Goal: Information Seeking & Learning: Learn about a topic

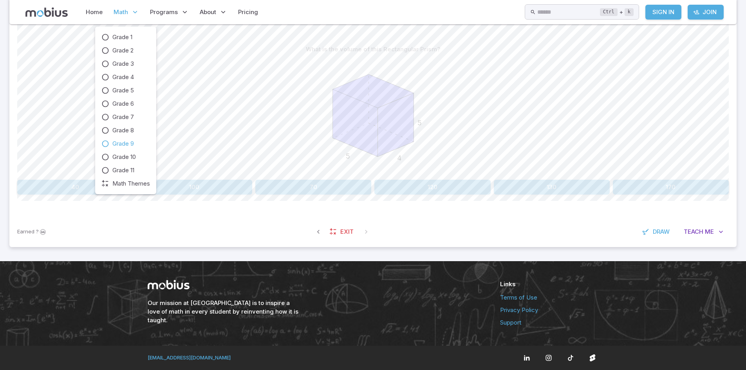
click at [117, 141] on span "Grade 9" at bounding box center [123, 143] width 22 height 9
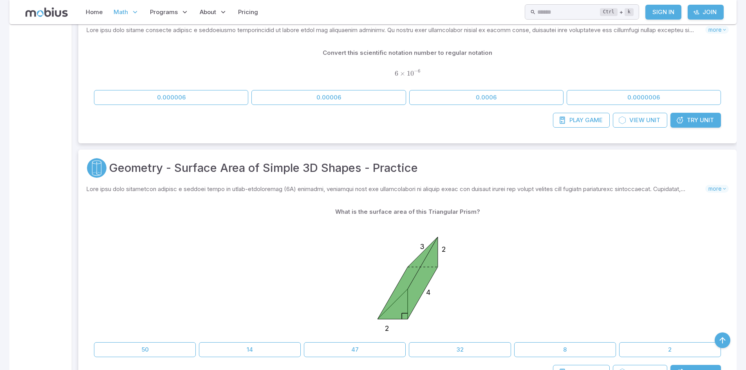
scroll to position [4533, 0]
click at [690, 123] on span "Try" at bounding box center [691, 120] width 11 height 9
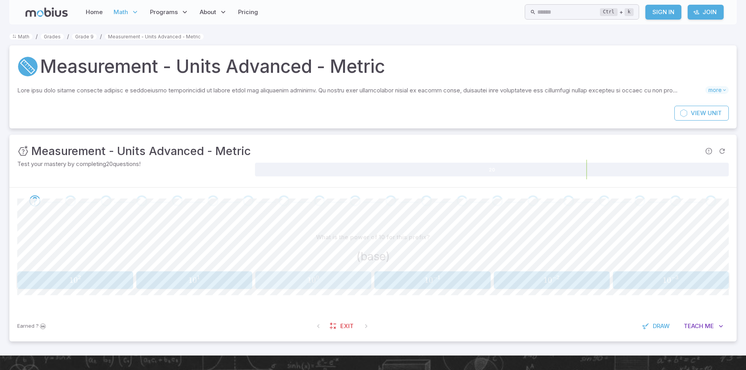
click at [311, 286] on button "1 0 0 10^{0} 1 0 0" at bounding box center [313, 280] width 116 height 18
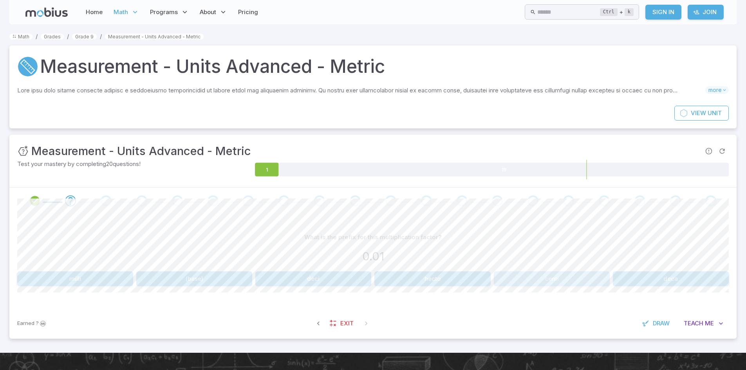
click at [603, 272] on button "centi" at bounding box center [552, 278] width 116 height 15
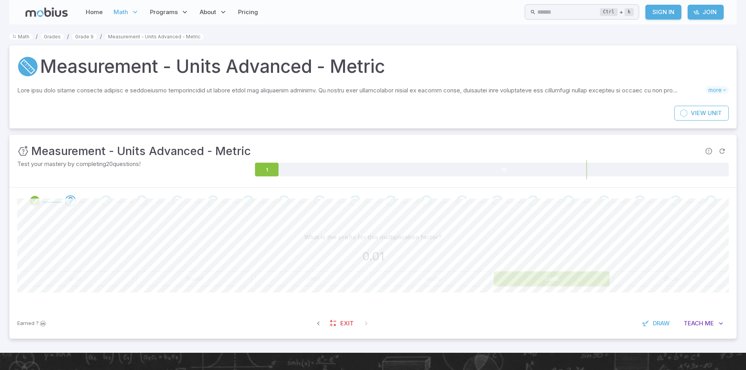
click at [603, 272] on button "centi" at bounding box center [552, 278] width 116 height 15
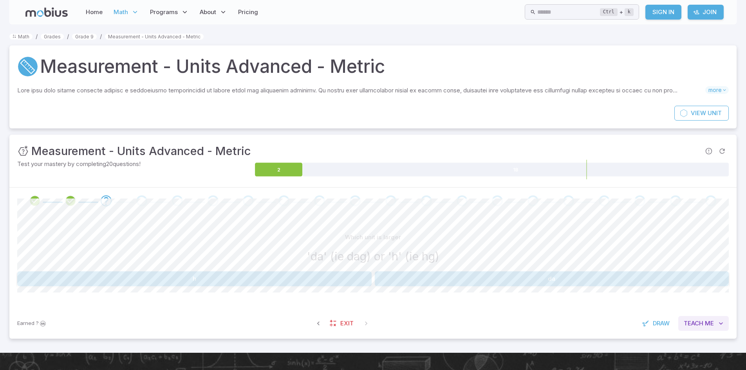
click at [699, 320] on span "Teach" at bounding box center [693, 323] width 20 height 9
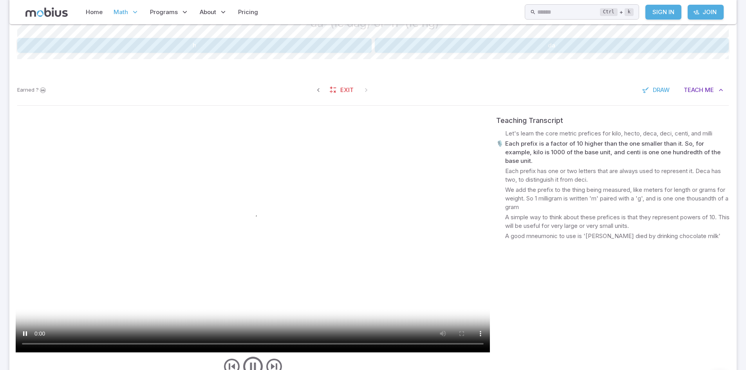
scroll to position [283, 0]
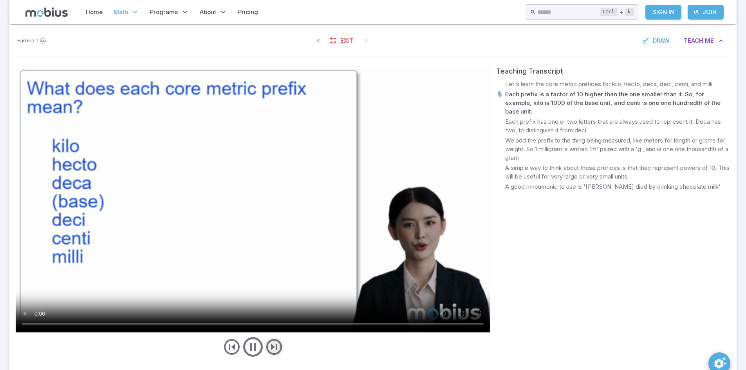
click at [276, 342] on icon "next" at bounding box center [274, 346] width 19 height 19
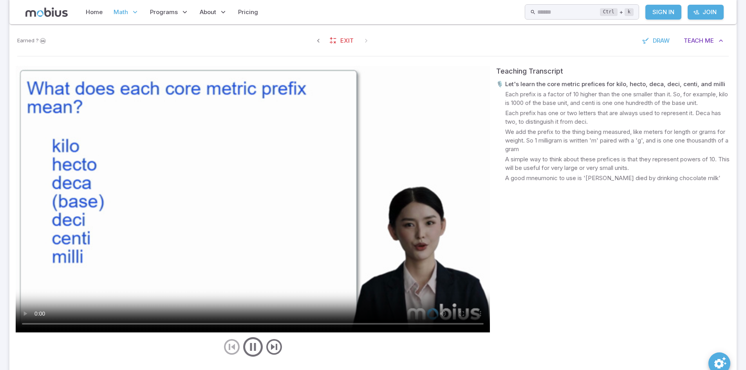
click at [232, 344] on div at bounding box center [253, 346] width 474 height 23
click at [270, 353] on icon "next" at bounding box center [274, 346] width 19 height 19
click at [230, 353] on div at bounding box center [253, 346] width 474 height 23
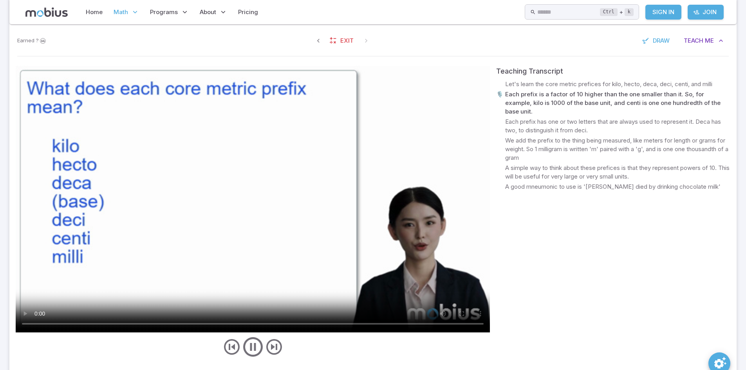
click at [283, 225] on video at bounding box center [253, 199] width 474 height 267
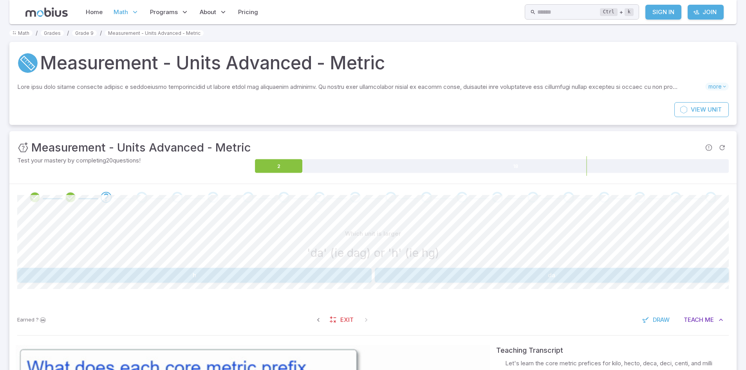
scroll to position [0, 0]
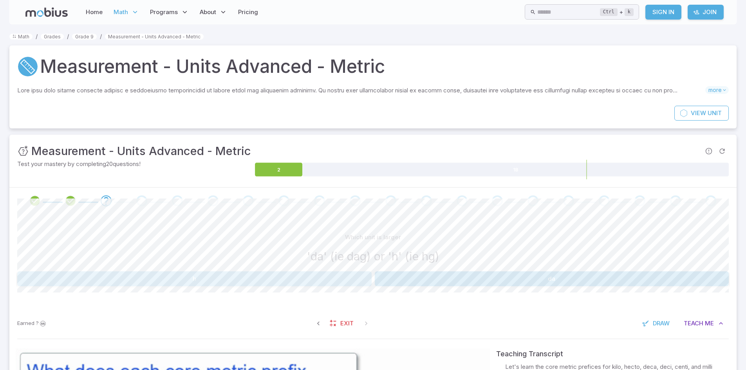
click at [335, 282] on button "h" at bounding box center [194, 278] width 354 height 15
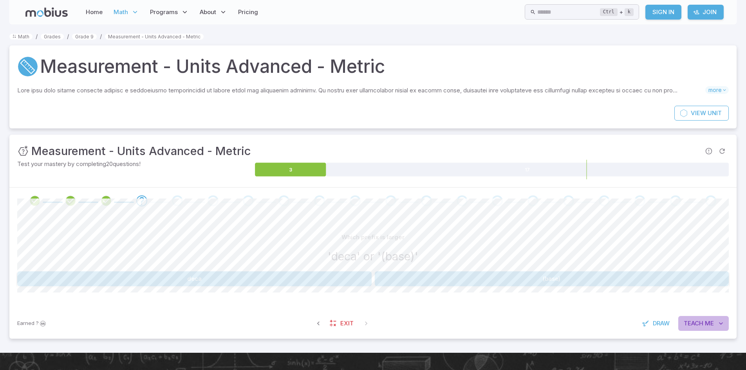
click at [684, 323] on span "Teach" at bounding box center [693, 323] width 20 height 9
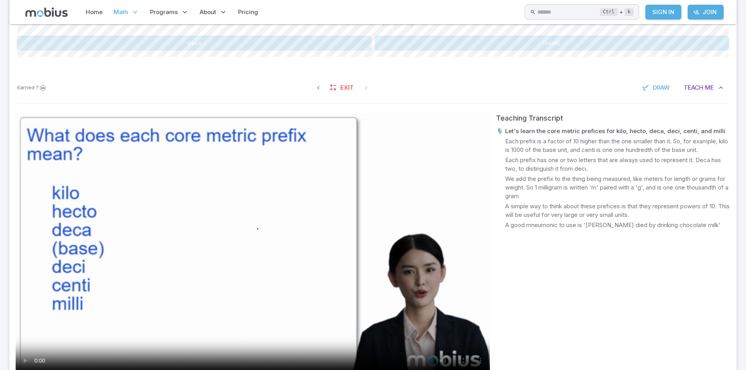
scroll to position [236, 0]
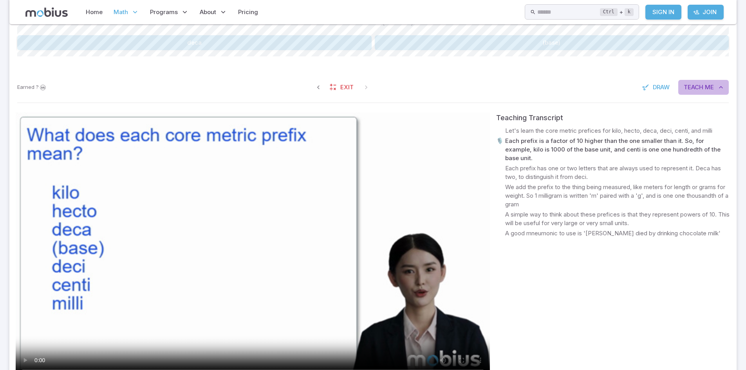
click at [690, 86] on span "Teach" at bounding box center [693, 87] width 20 height 9
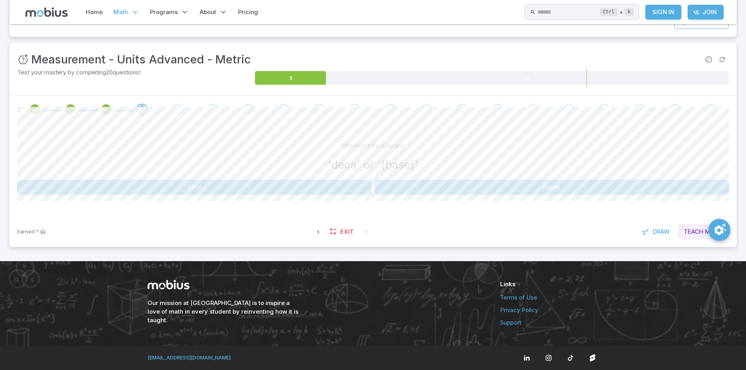
scroll to position [92, 0]
click at [412, 187] on button "(base)" at bounding box center [552, 187] width 354 height 15
click at [318, 229] on icon "button" at bounding box center [318, 232] width 8 height 8
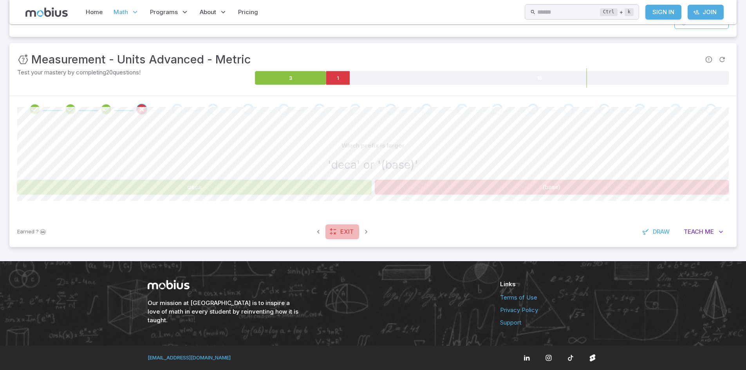
click at [339, 229] on link "Exit" at bounding box center [342, 231] width 34 height 15
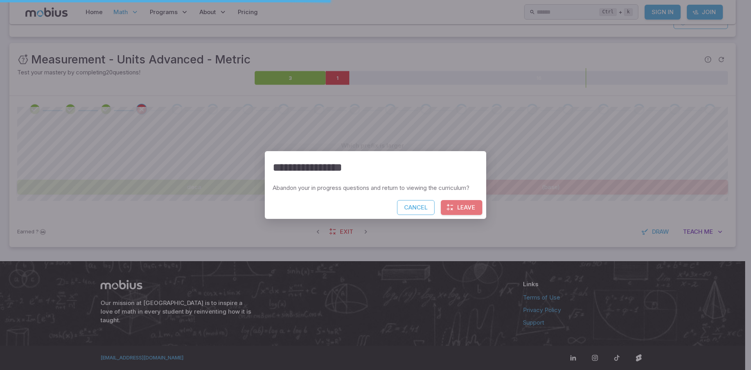
click at [465, 208] on button "Leave" at bounding box center [461, 207] width 41 height 15
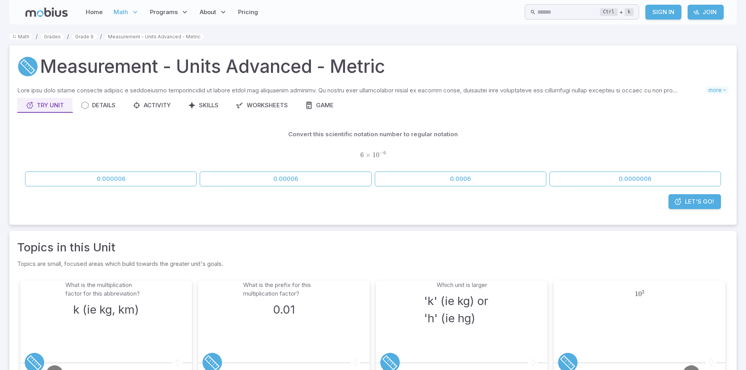
click at [698, 200] on span "Let's Go!" at bounding box center [698, 201] width 29 height 9
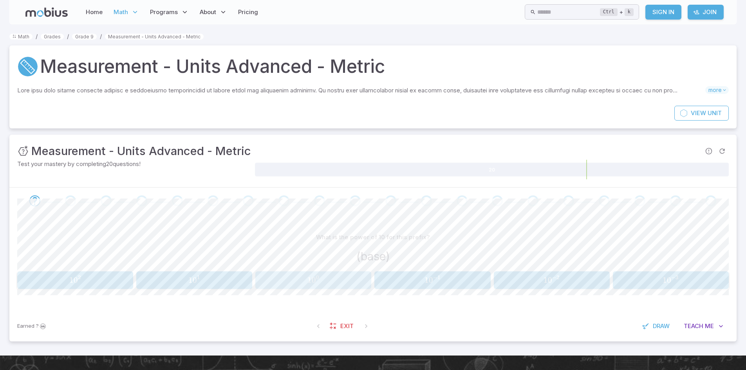
click at [343, 280] on span "1 0 0" at bounding box center [313, 280] width 111 height 10
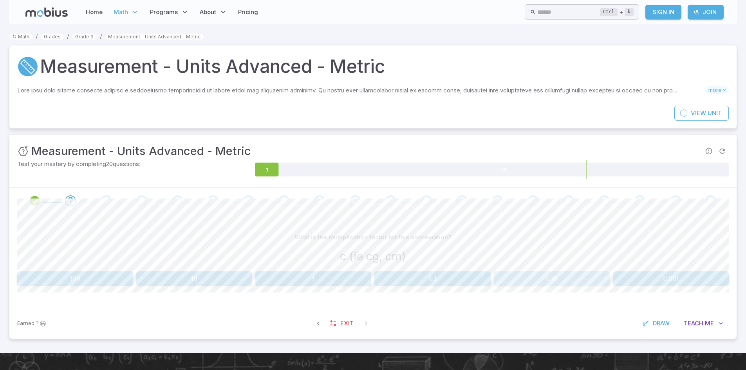
click at [598, 281] on button "0.01" at bounding box center [552, 278] width 116 height 15
click at [687, 326] on span "Teach" at bounding box center [693, 323] width 20 height 9
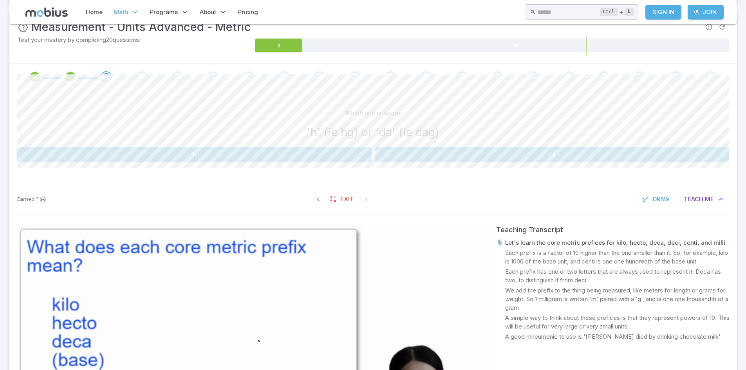
scroll to position [120, 0]
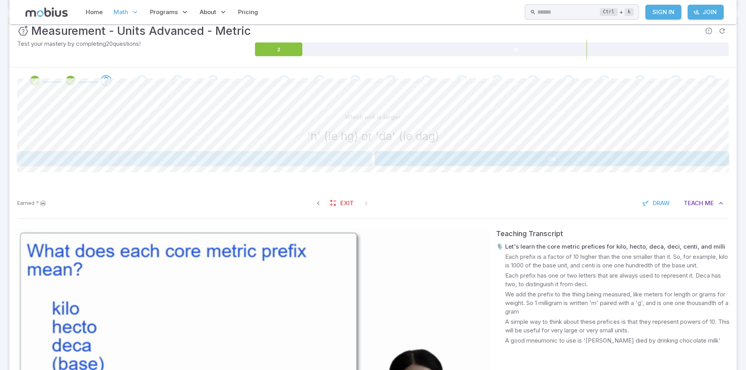
click at [355, 164] on button "h" at bounding box center [194, 158] width 354 height 15
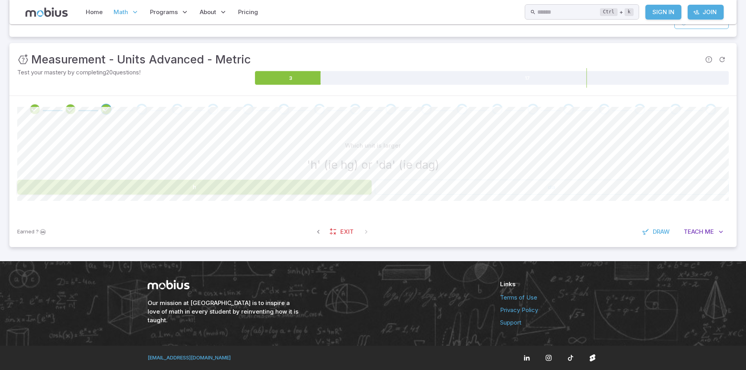
scroll to position [95, 0]
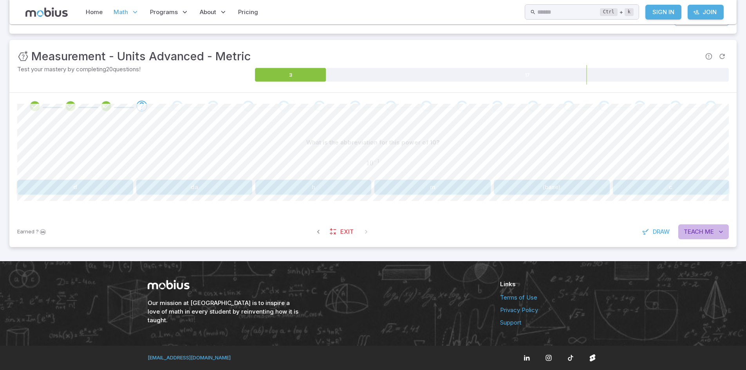
click at [685, 232] on span "Teach" at bounding box center [693, 231] width 20 height 9
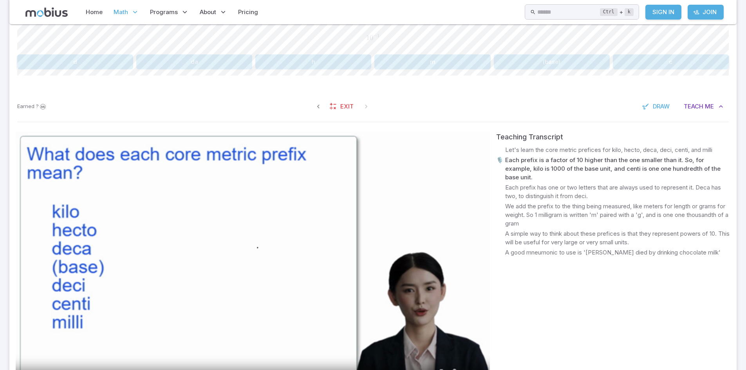
scroll to position [220, 0]
click at [93, 67] on button "d" at bounding box center [75, 61] width 116 height 15
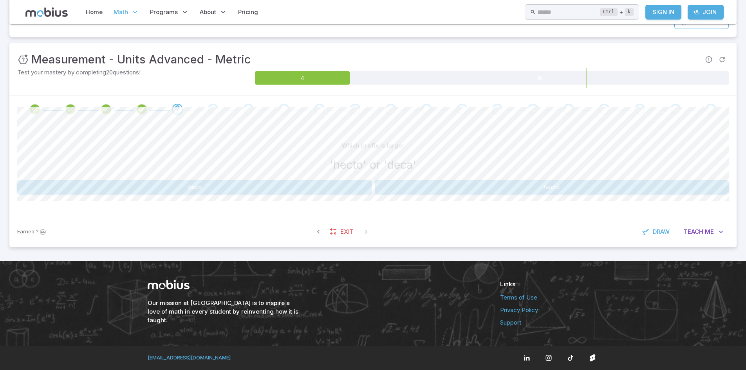
scroll to position [92, 0]
click at [93, 67] on h3 "Measurement - Units Advanced - Metric" at bounding box center [141, 59] width 220 height 17
click at [696, 239] on button "Teach Me" at bounding box center [703, 231] width 50 height 15
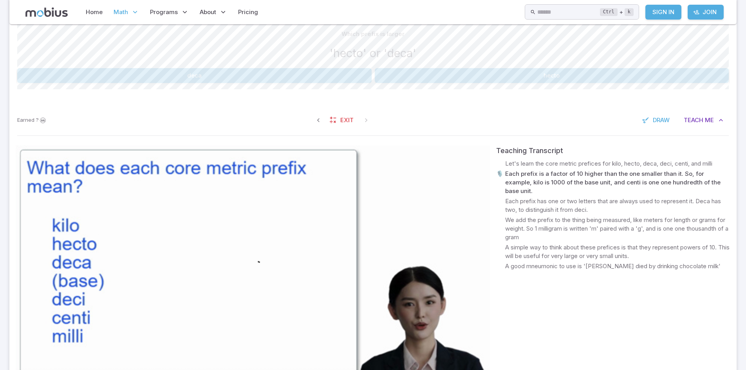
scroll to position [204, 0]
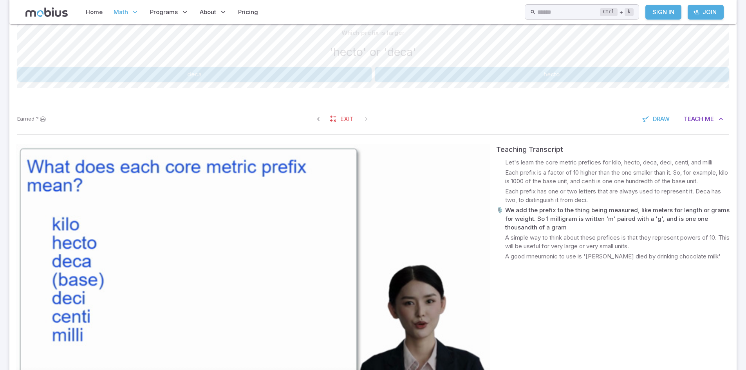
click at [360, 228] on video at bounding box center [253, 277] width 474 height 267
click at [274, 62] on div "Which prefix is larger 'hecto' or 'deca'" at bounding box center [372, 44] width 711 height 38
click at [271, 67] on button "deca" at bounding box center [194, 74] width 354 height 15
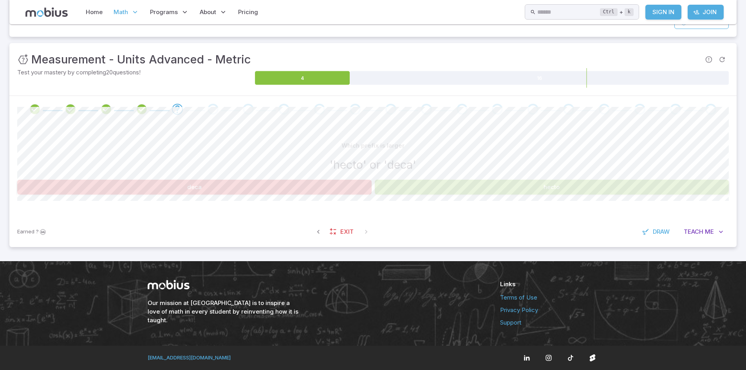
click at [389, 137] on div "Which prefix is larger 'hecto' or 'deca' deca hecto Canvas actions 100 % Exit z…" at bounding box center [372, 169] width 711 height 94
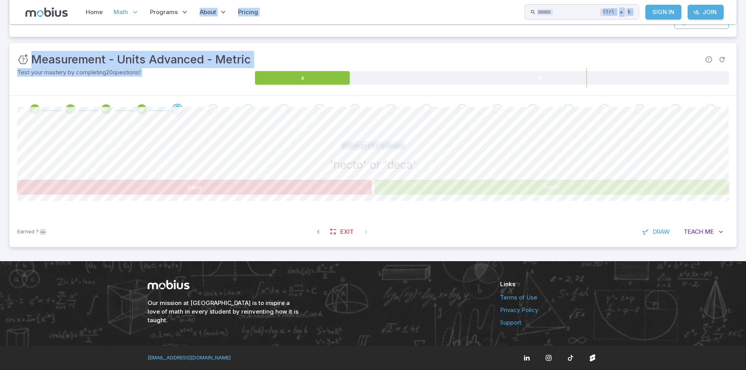
drag, startPoint x: 389, startPoint y: 137, endPoint x: 191, endPoint y: -5, distance: 244.6
click at [191, 0] on html "Home Math Grade 1 Grade 2 Grade 3 Grade 4 Grade 5 Grade 6 Grade 7 Grade 8 Grade…" at bounding box center [373, 138] width 746 height 461
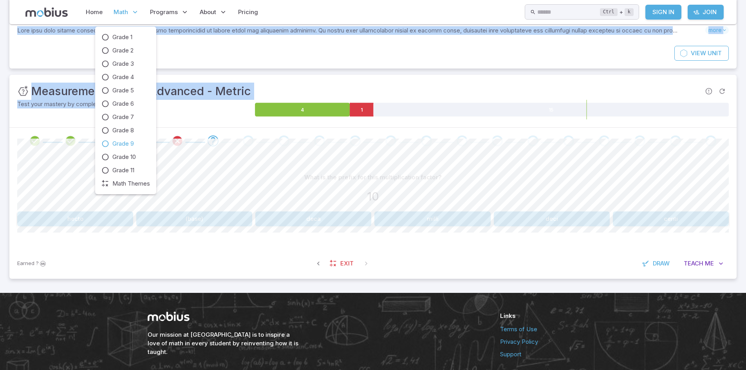
click at [133, 143] on span "Grade 9" at bounding box center [123, 143] width 22 height 9
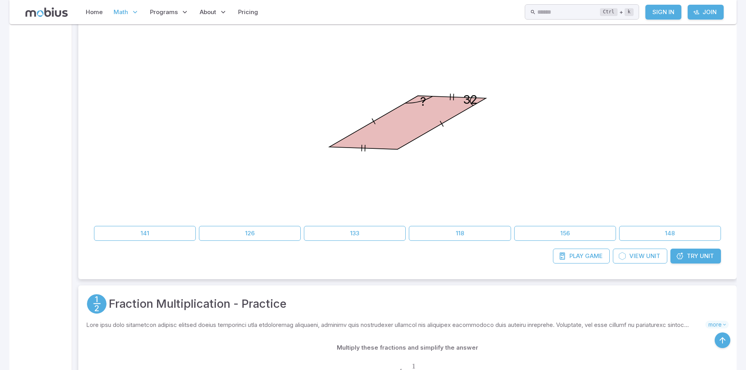
scroll to position [234, 0]
